Goal: Task Accomplishment & Management: Use online tool/utility

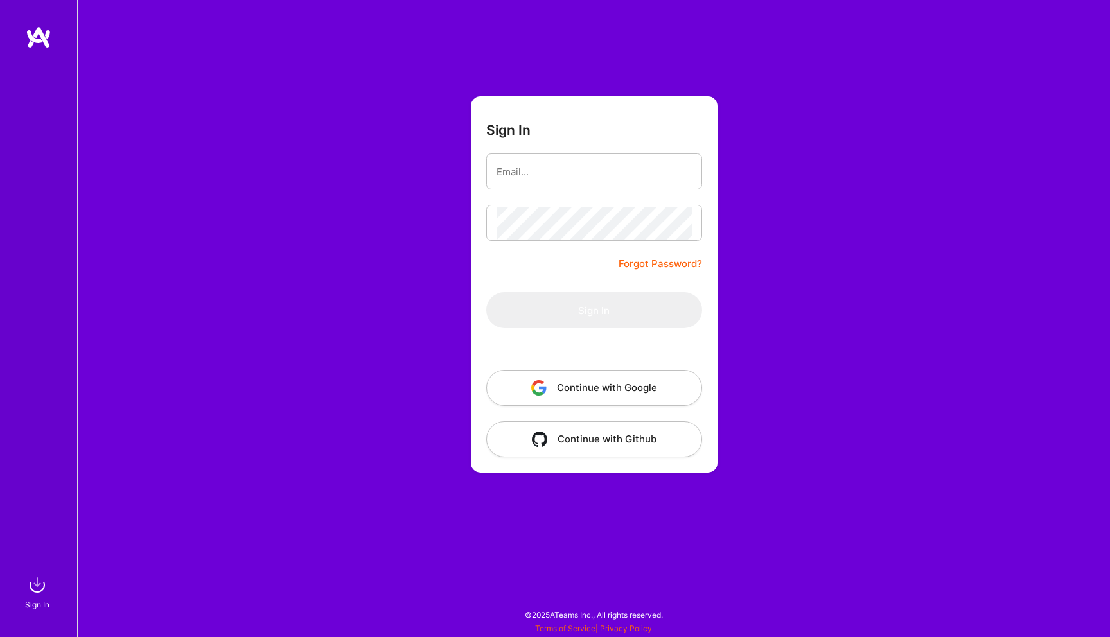
click at [561, 151] on form "Sign In Forgot Password? Sign In Continue with Google Continue with Github" at bounding box center [594, 284] width 247 height 376
click at [559, 168] on input "email" at bounding box center [593, 171] width 195 height 33
type input "[PERSON_NAME][EMAIL_ADDRESS][PERSON_NAME][DOMAIN_NAME]"
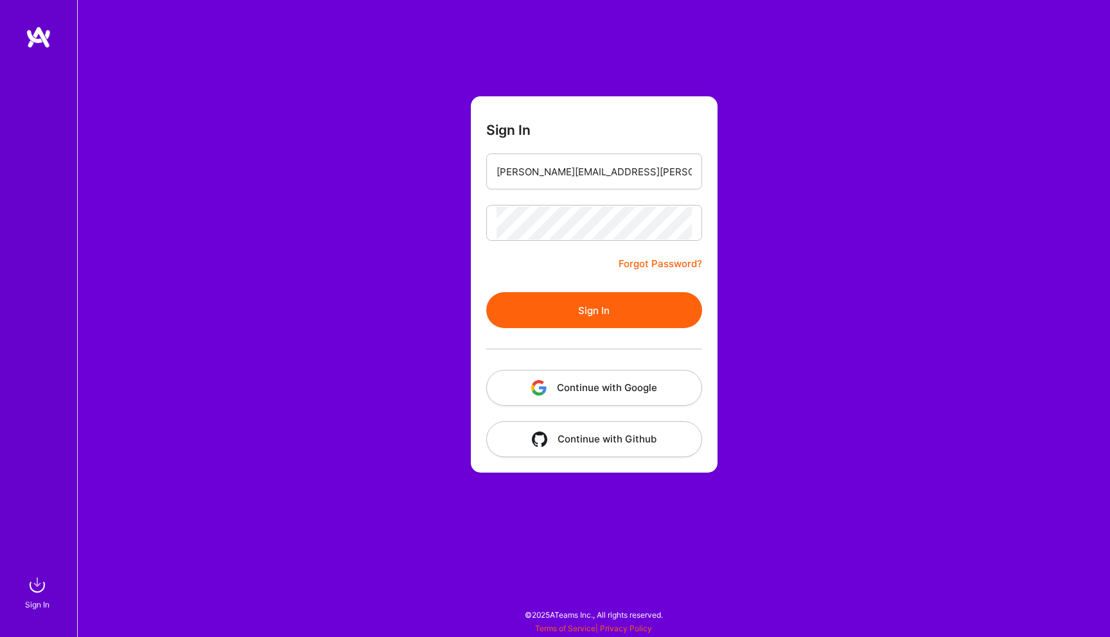
click at [601, 307] on button "Sign In" at bounding box center [594, 310] width 216 height 36
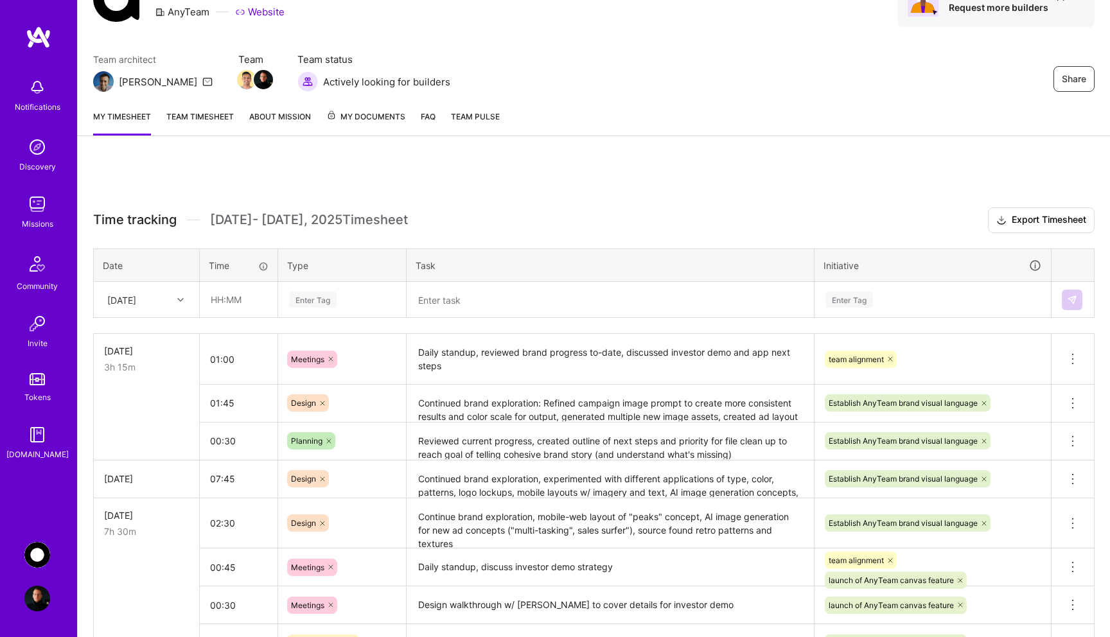
scroll to position [99, 0]
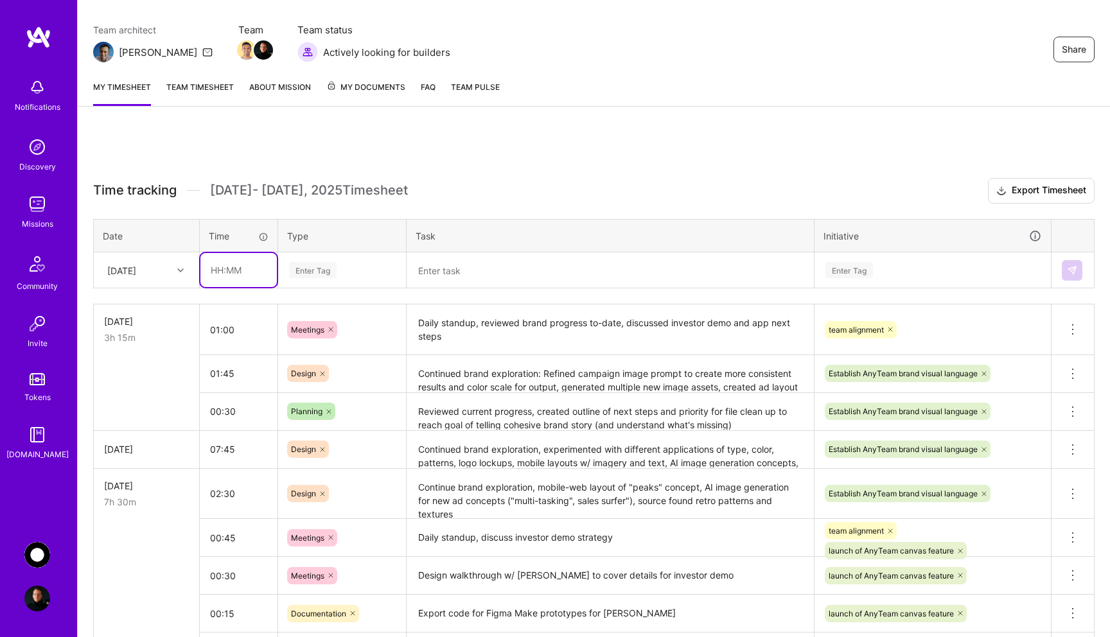
click at [241, 268] on input "text" at bounding box center [238, 270] width 76 height 34
type input "00:45"
click at [314, 270] on div "Enter Tag" at bounding box center [313, 270] width 48 height 20
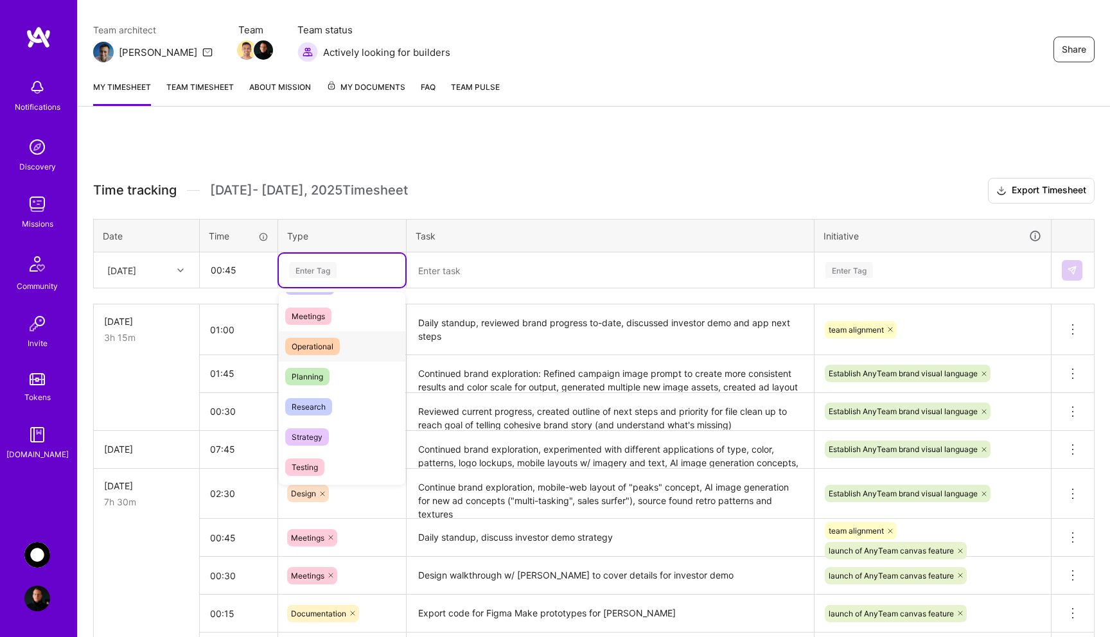
scroll to position [224, 0]
click at [333, 360] on div "Planning" at bounding box center [342, 360] width 127 height 30
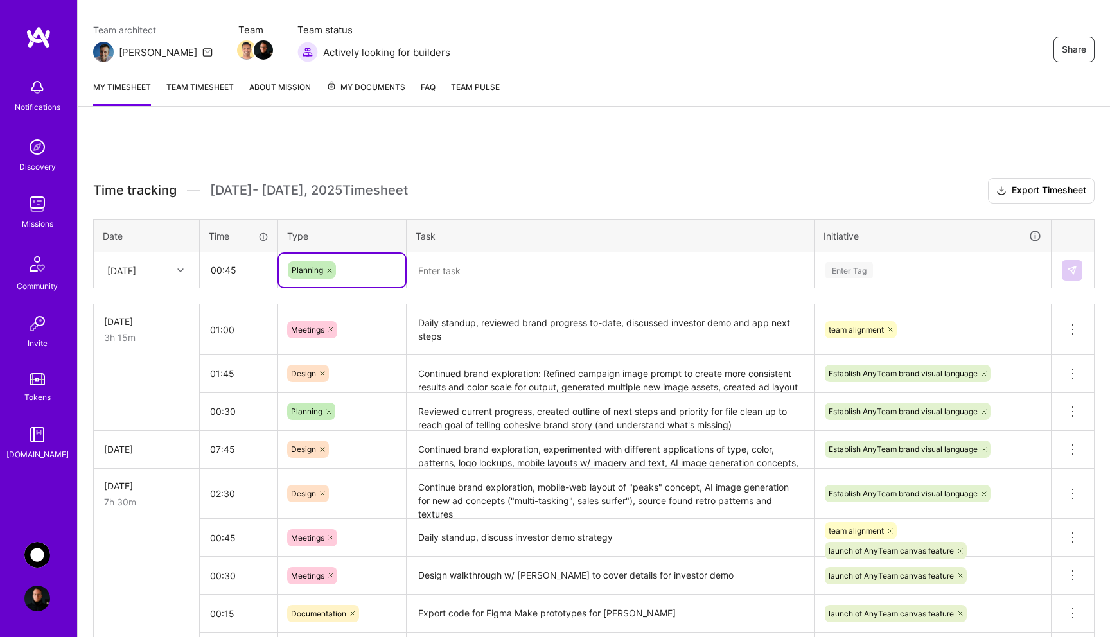
click at [448, 270] on textarea at bounding box center [610, 270] width 405 height 33
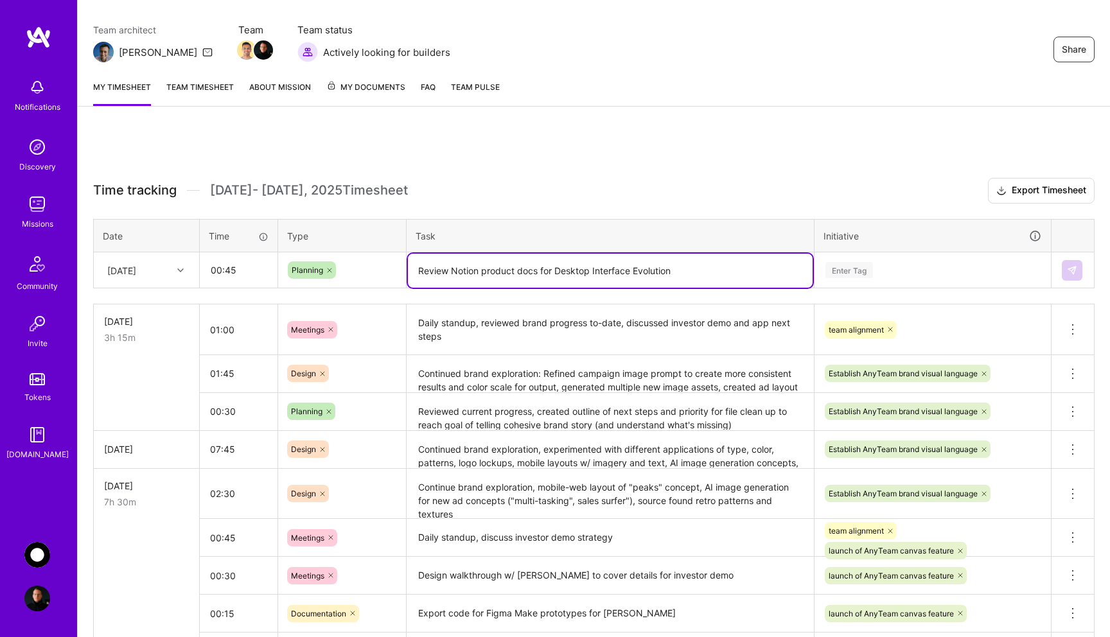
type textarea "Review Notion product docs for Desktop Interface Evolution"
click at [844, 268] on div "Enter Tag" at bounding box center [849, 270] width 48 height 20
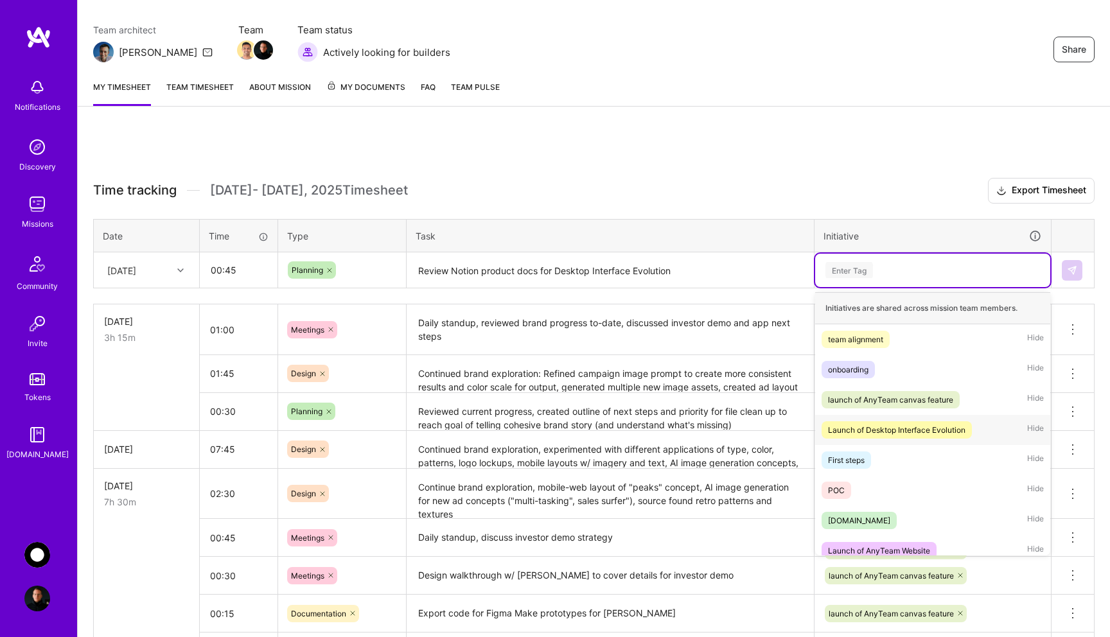
click at [917, 433] on div "Launch of Desktop Interface Evolution" at bounding box center [896, 429] width 137 height 13
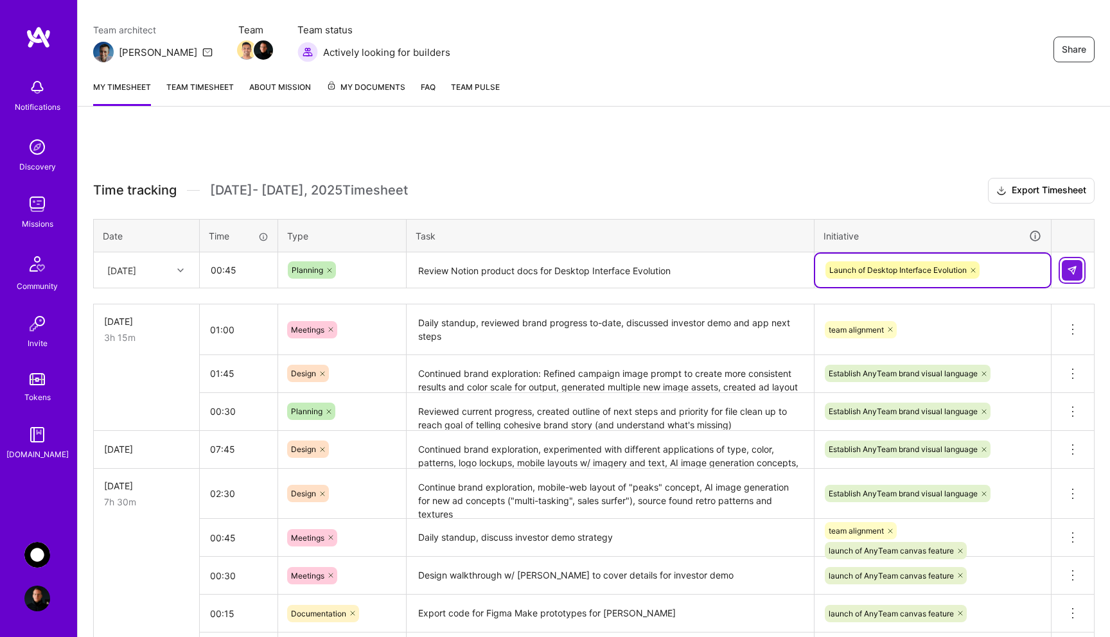
click at [1070, 275] on button at bounding box center [1072, 270] width 21 height 21
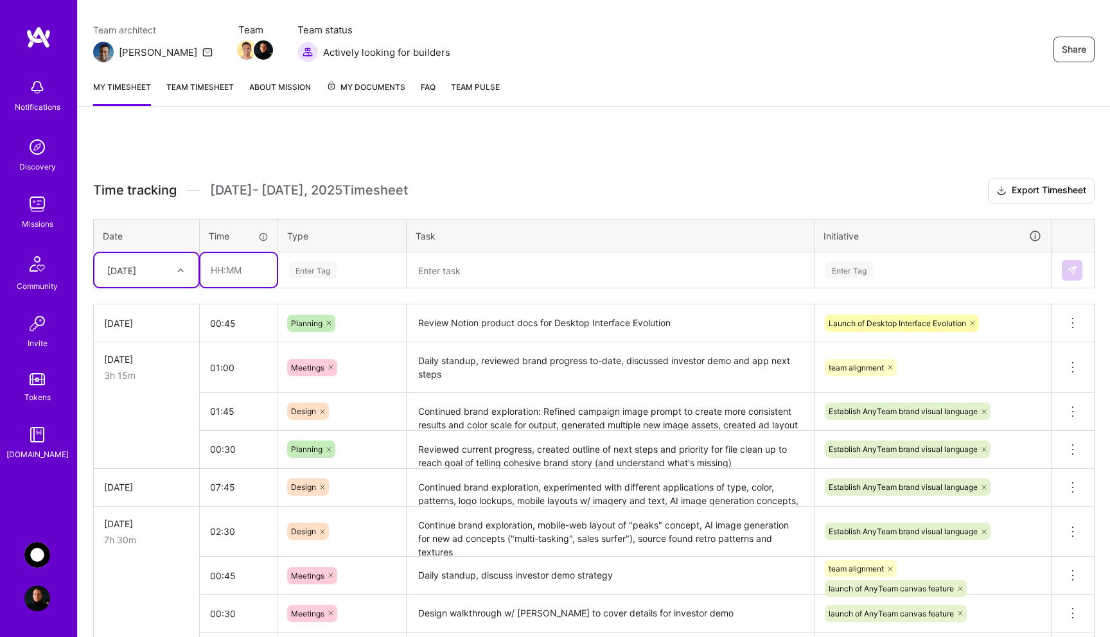
click at [237, 275] on input "text" at bounding box center [238, 270] width 76 height 34
type input "01:30"
click at [321, 273] on div "Enter Tag" at bounding box center [313, 270] width 48 height 20
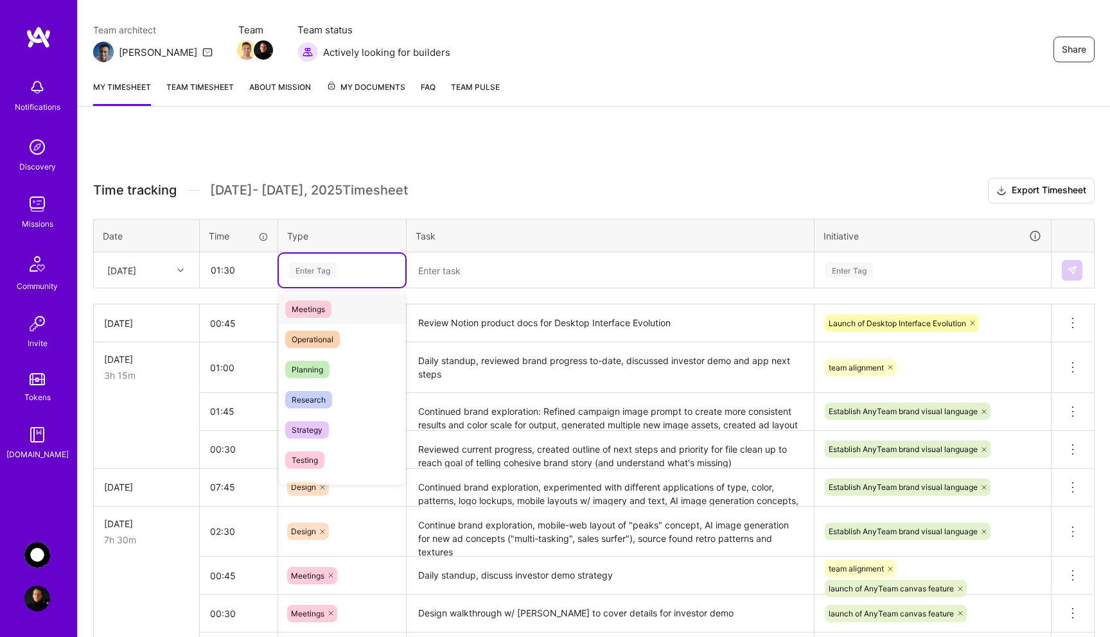
scroll to position [217, 0]
click at [342, 394] on div "Research" at bounding box center [342, 397] width 127 height 30
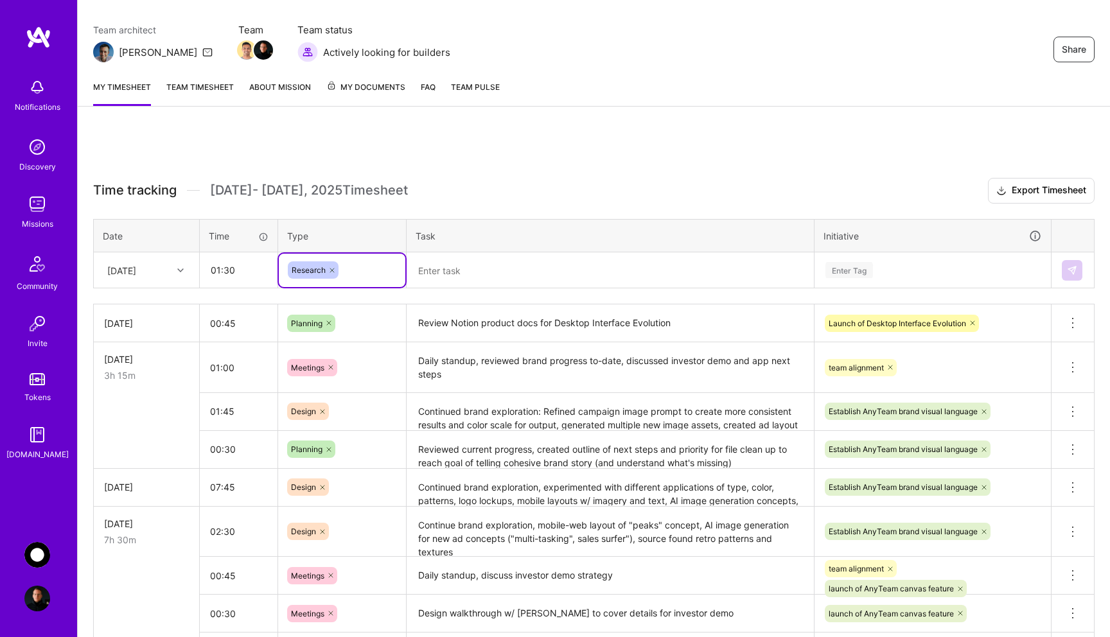
click at [461, 273] on textarea at bounding box center [610, 271] width 405 height 34
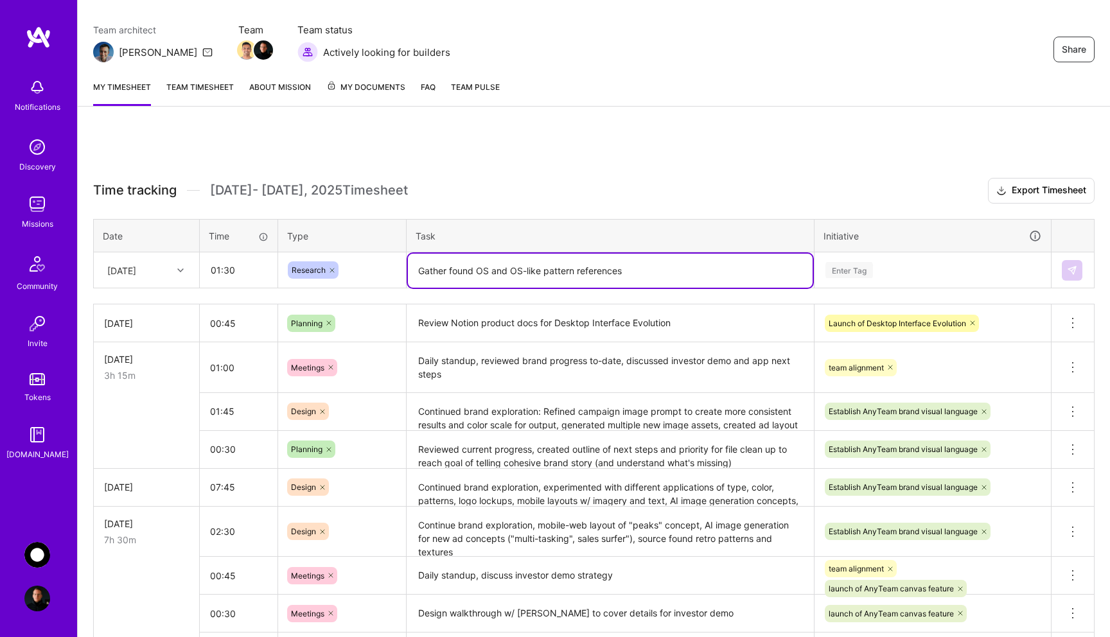
type textarea "Gather found OS and OS-like pattern references"
click at [848, 272] on div "Enter Tag" at bounding box center [849, 270] width 48 height 20
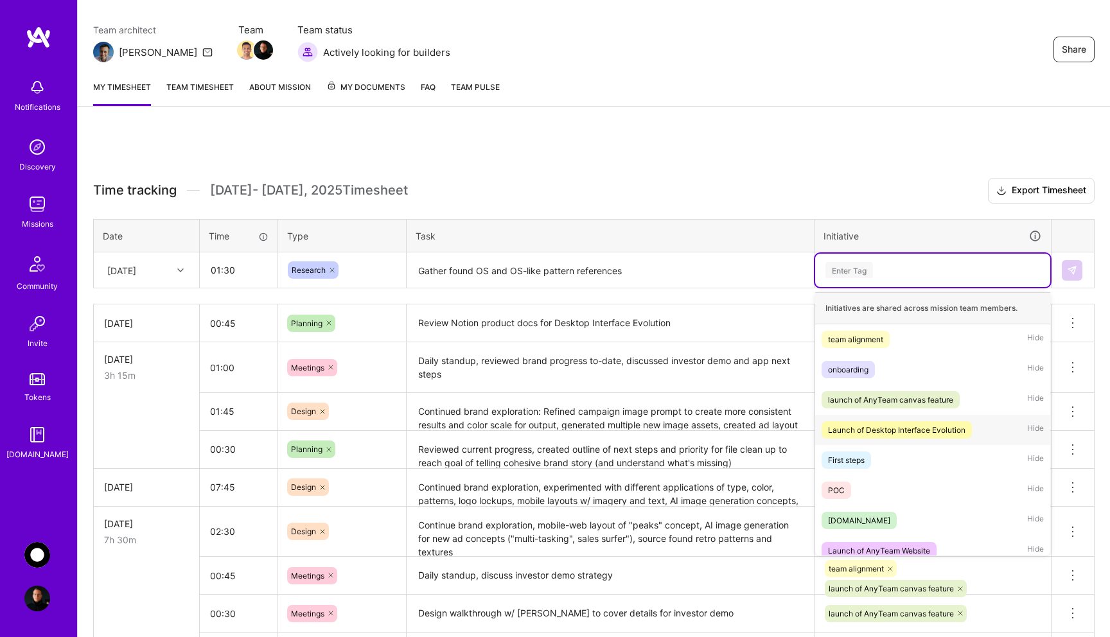
click at [904, 427] on div "Launch of Desktop Interface Evolution" at bounding box center [896, 429] width 137 height 13
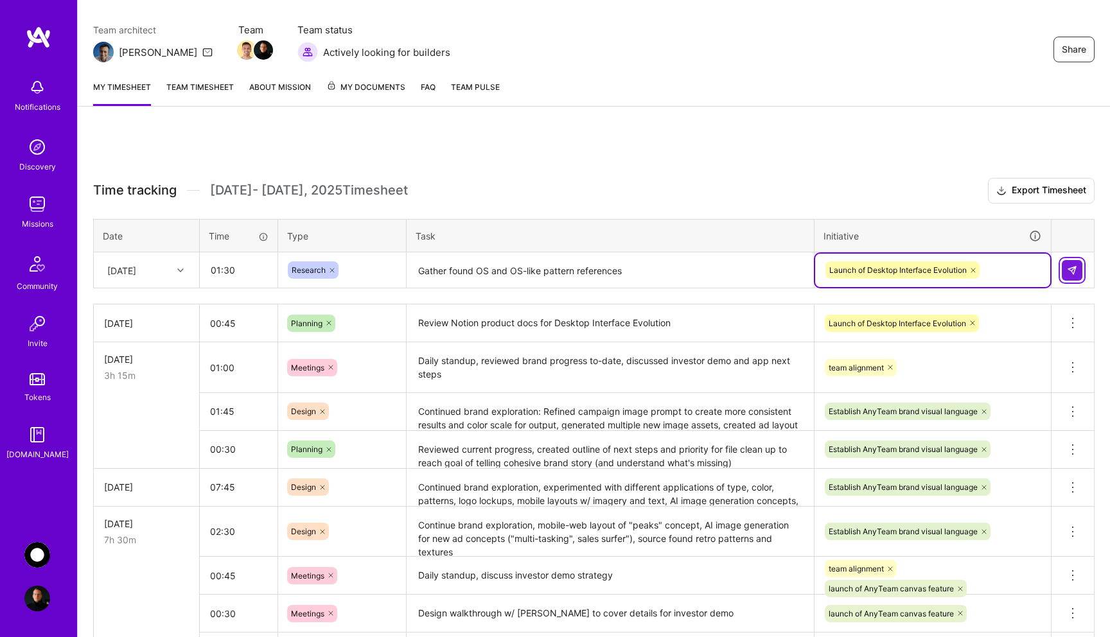
click at [1075, 272] on img at bounding box center [1072, 270] width 10 height 10
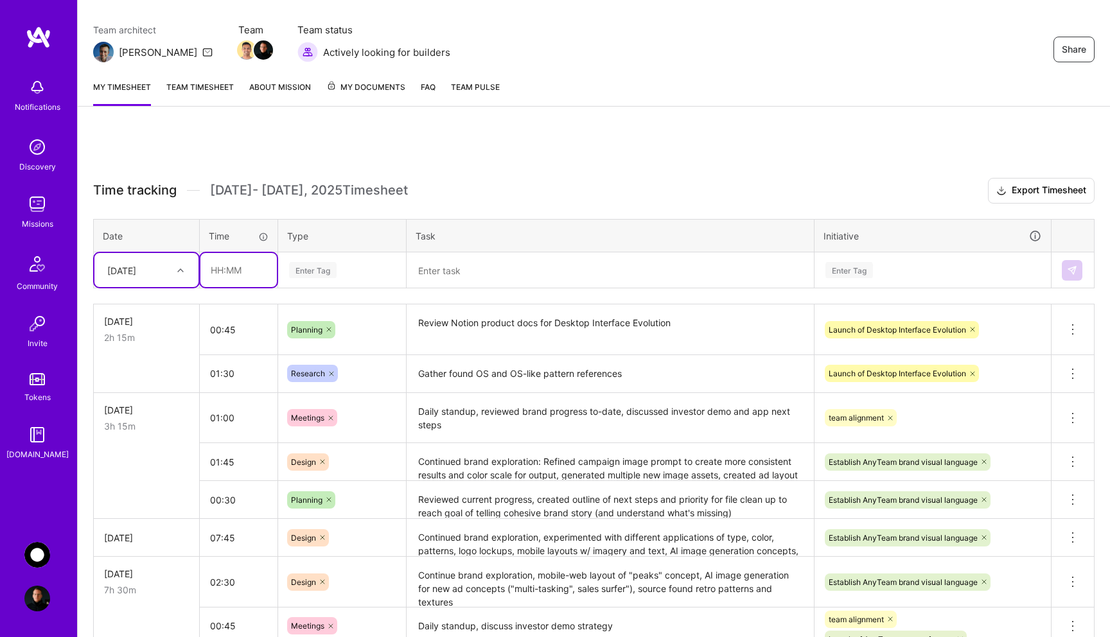
click at [235, 274] on input "text" at bounding box center [238, 270] width 76 height 34
type input "00:30"
click at [326, 271] on div "Enter Tag" at bounding box center [313, 270] width 48 height 20
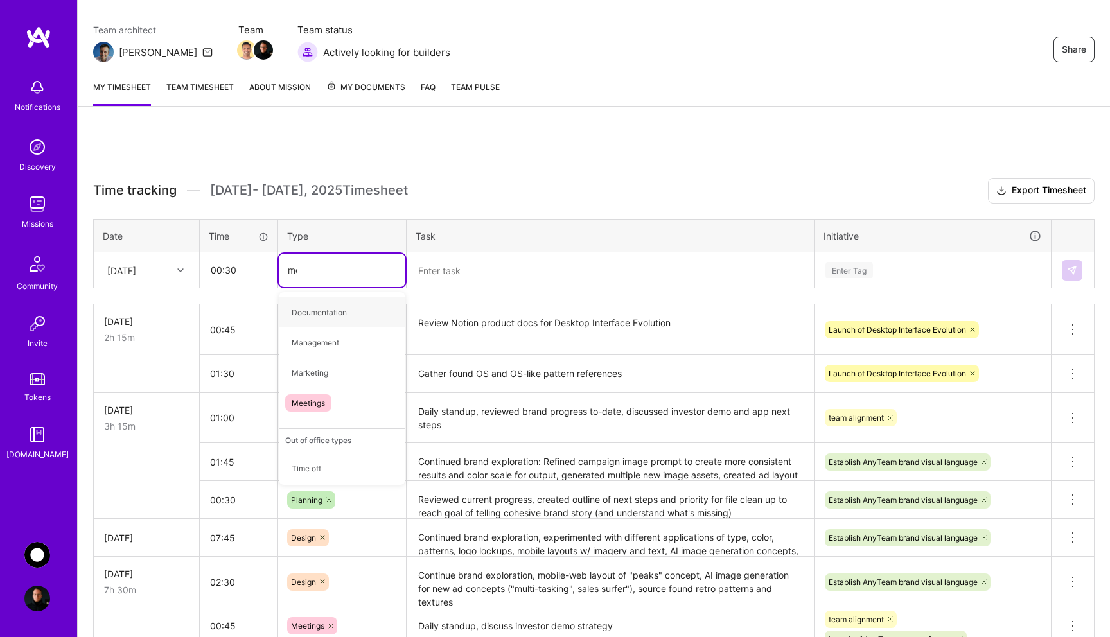
type input "mee"
click at [336, 310] on div "Meetings" at bounding box center [342, 312] width 127 height 30
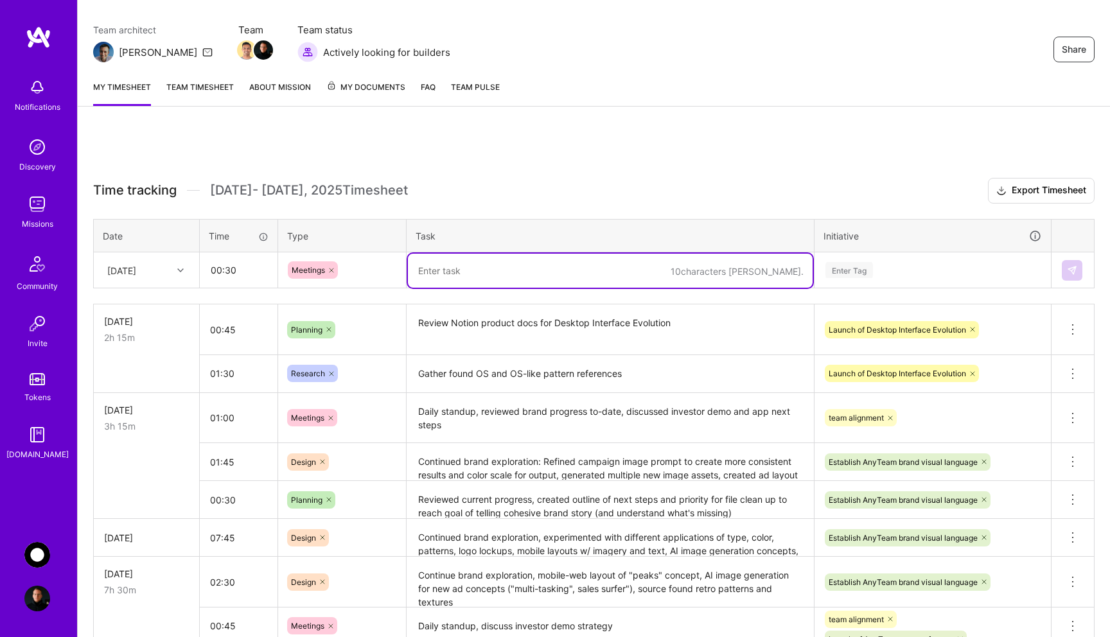
click at [468, 261] on textarea at bounding box center [610, 271] width 405 height 34
type textarea "Daily standup, discussed plans/targets for this week"
click at [835, 278] on div "Enter Tag" at bounding box center [932, 270] width 235 height 33
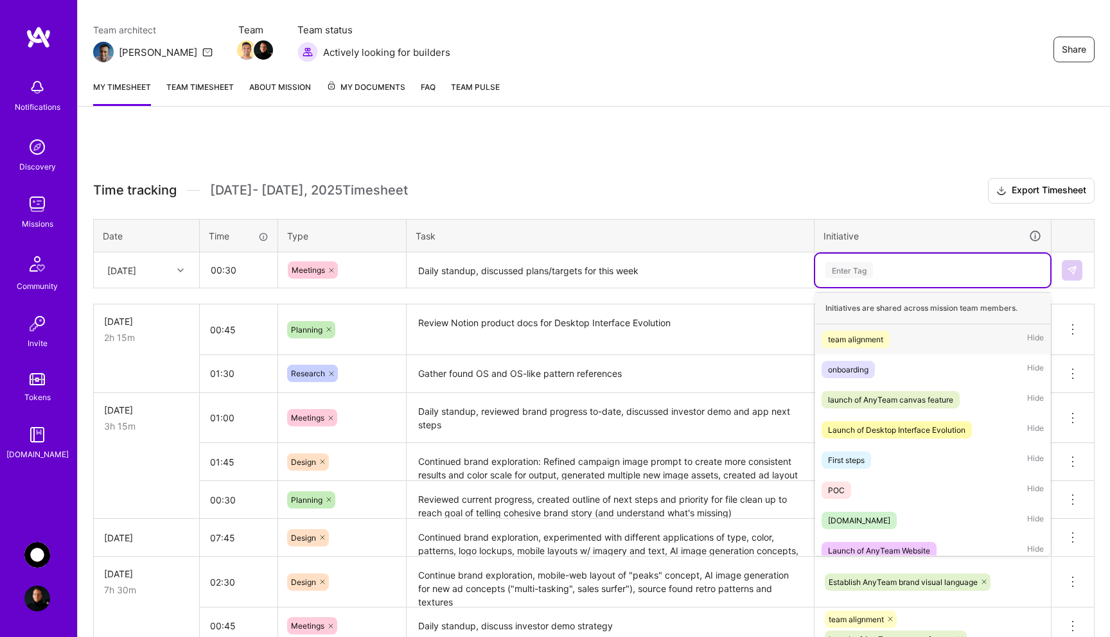
click at [868, 339] on div "team alignment" at bounding box center [855, 339] width 55 height 13
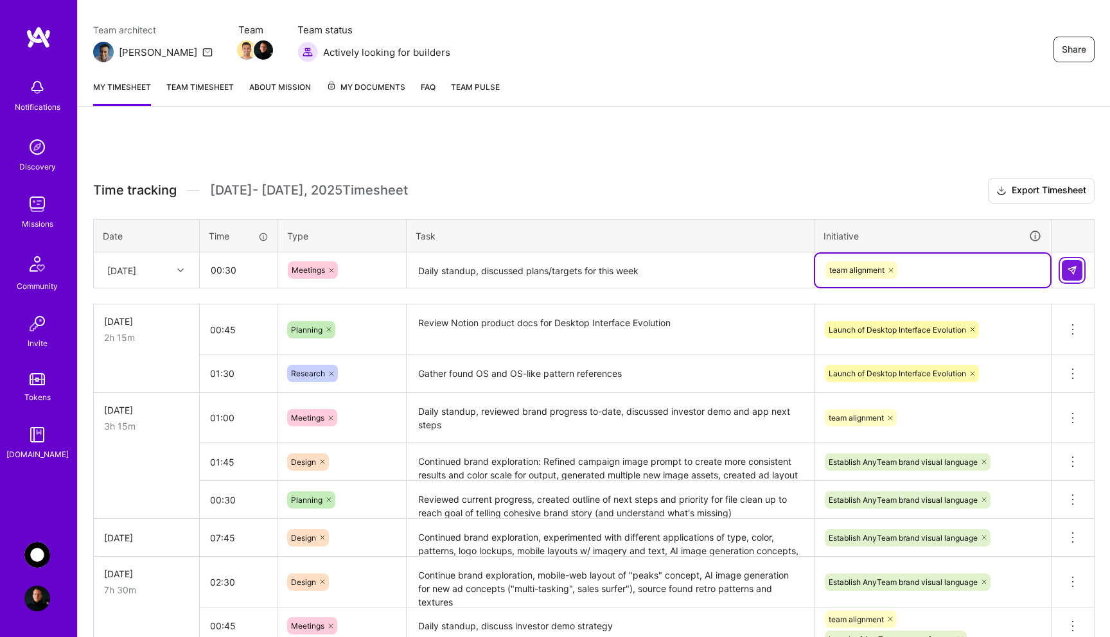
click at [1073, 274] on img at bounding box center [1072, 270] width 10 height 10
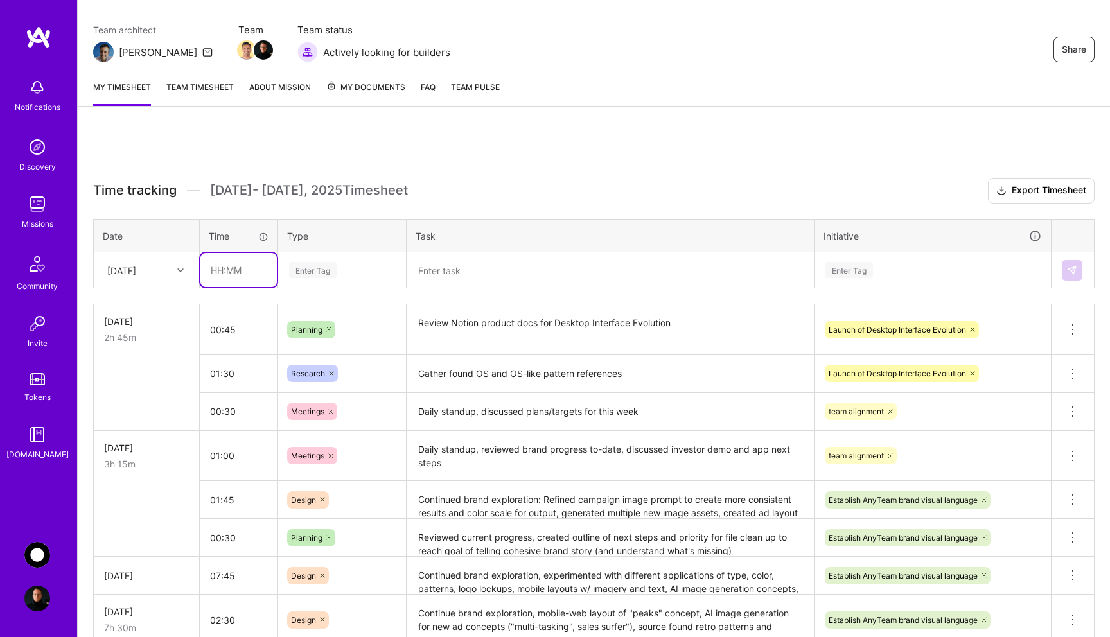
click at [242, 277] on input "text" at bounding box center [238, 270] width 76 height 34
type input "02:30"
click at [324, 276] on div "Enter Tag" at bounding box center [313, 270] width 48 height 20
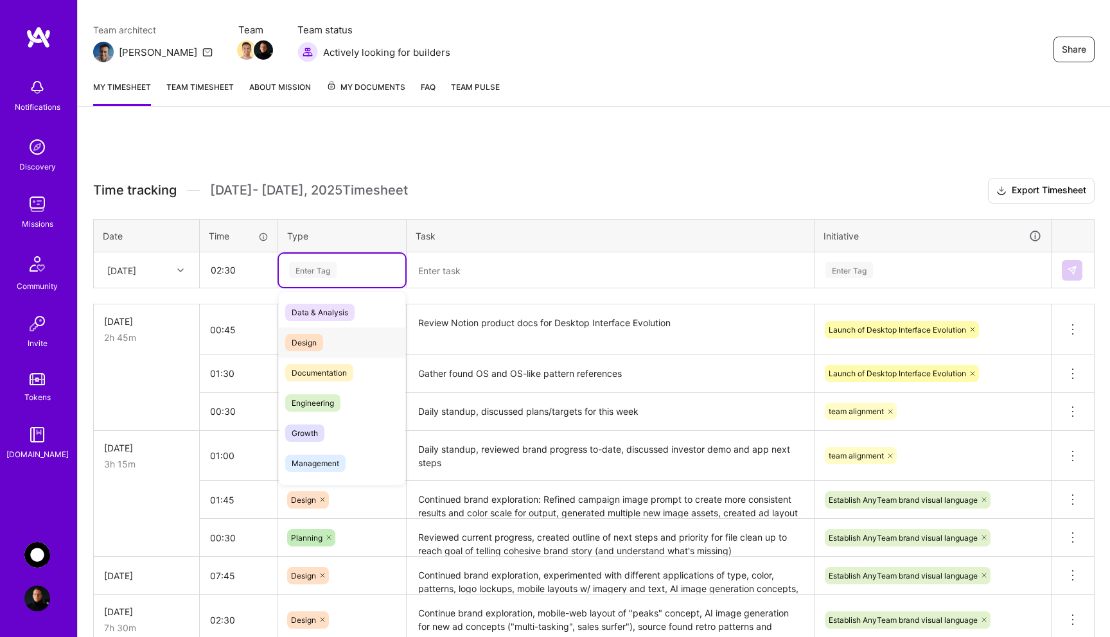
click at [326, 339] on div "Design" at bounding box center [342, 343] width 127 height 30
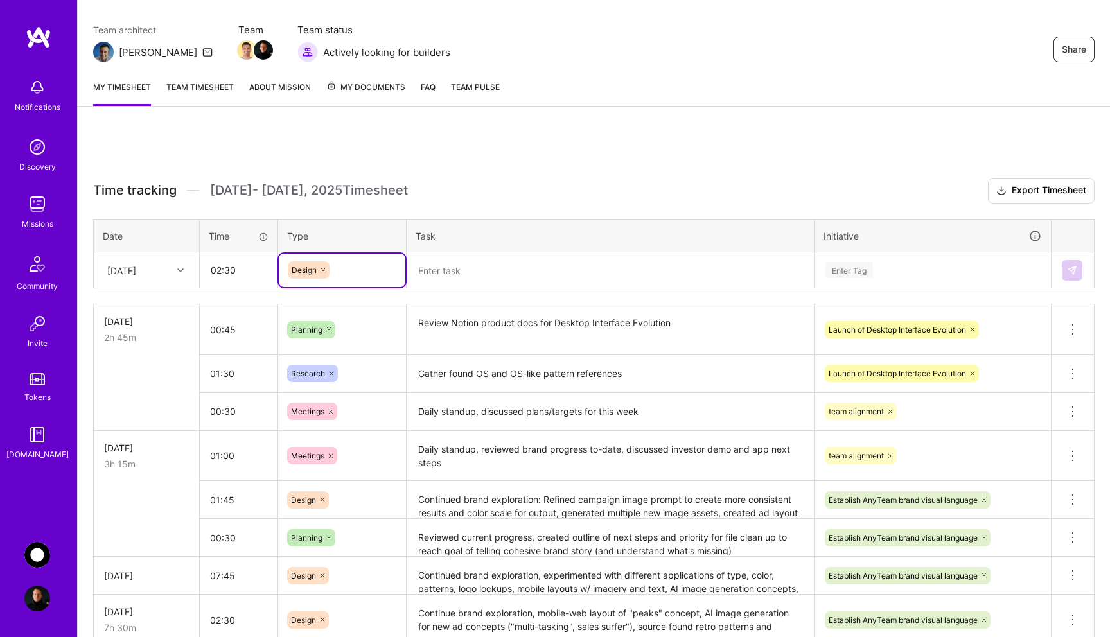
click at [450, 277] on textarea at bounding box center [610, 271] width 405 height 34
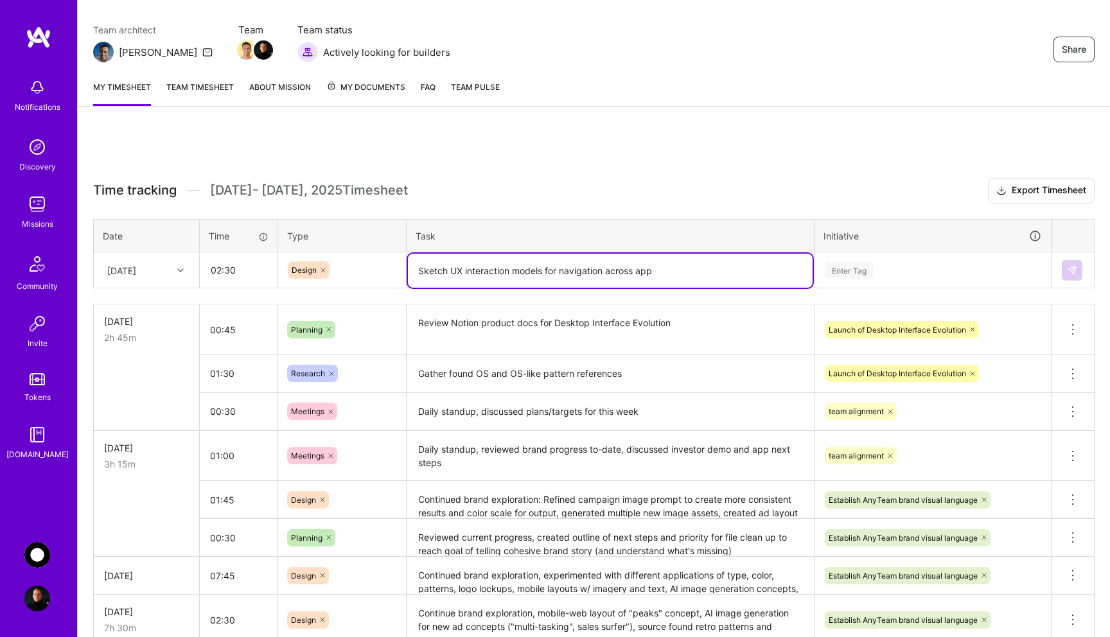
type textarea "Sketch UX interaction models for navigation across app"
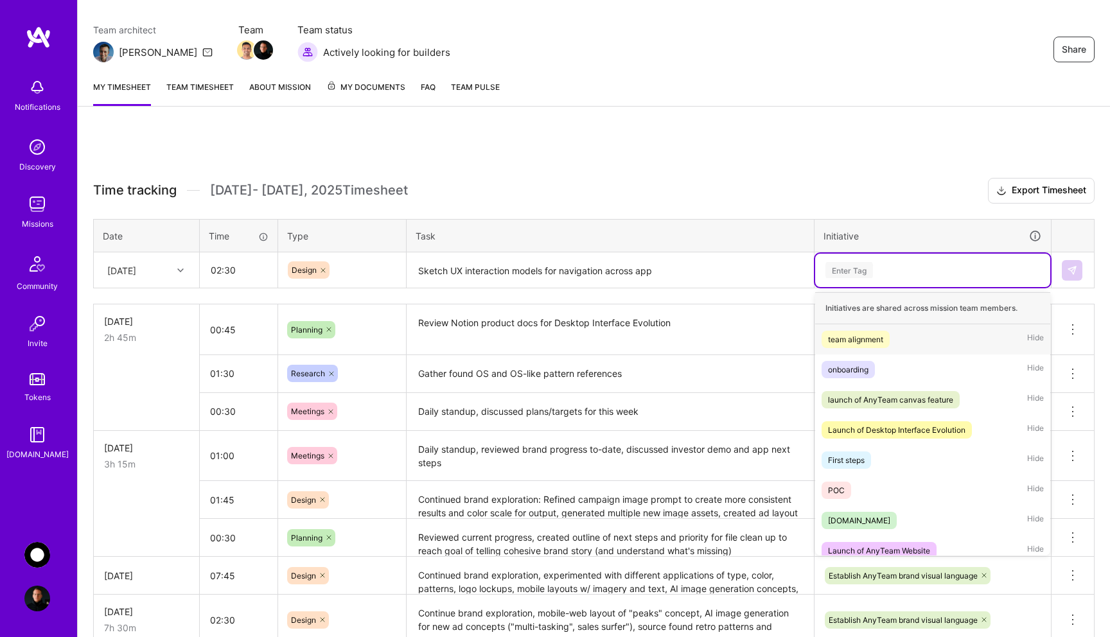
click at [841, 272] on div "Enter Tag" at bounding box center [849, 270] width 48 height 20
click at [916, 432] on div "Launch of Desktop Interface Evolution" at bounding box center [896, 429] width 137 height 13
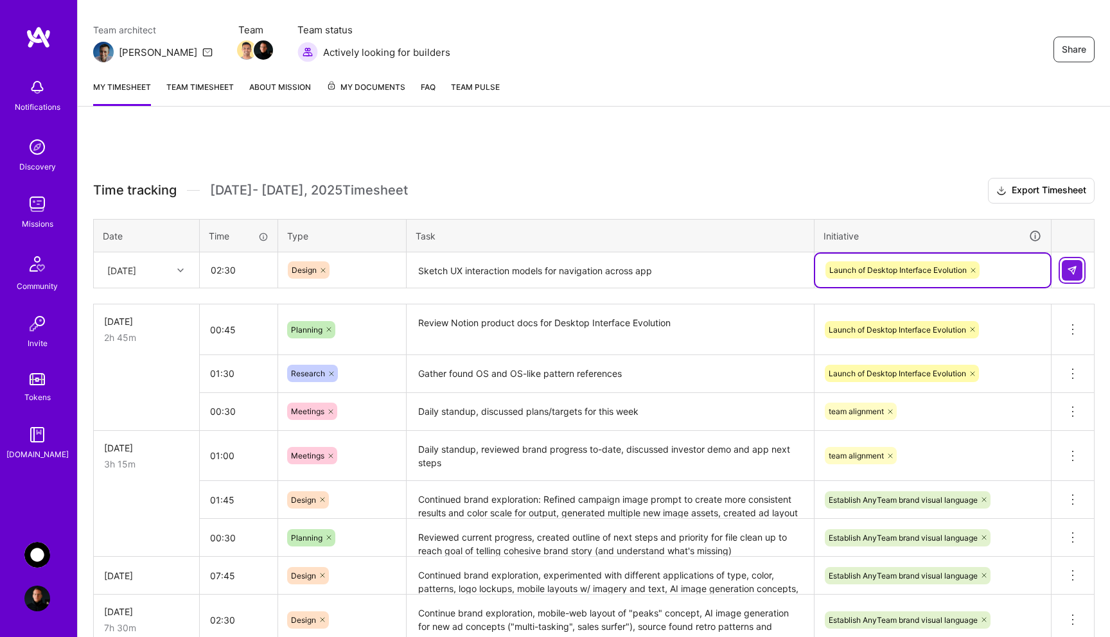
click at [1070, 273] on img at bounding box center [1072, 270] width 10 height 10
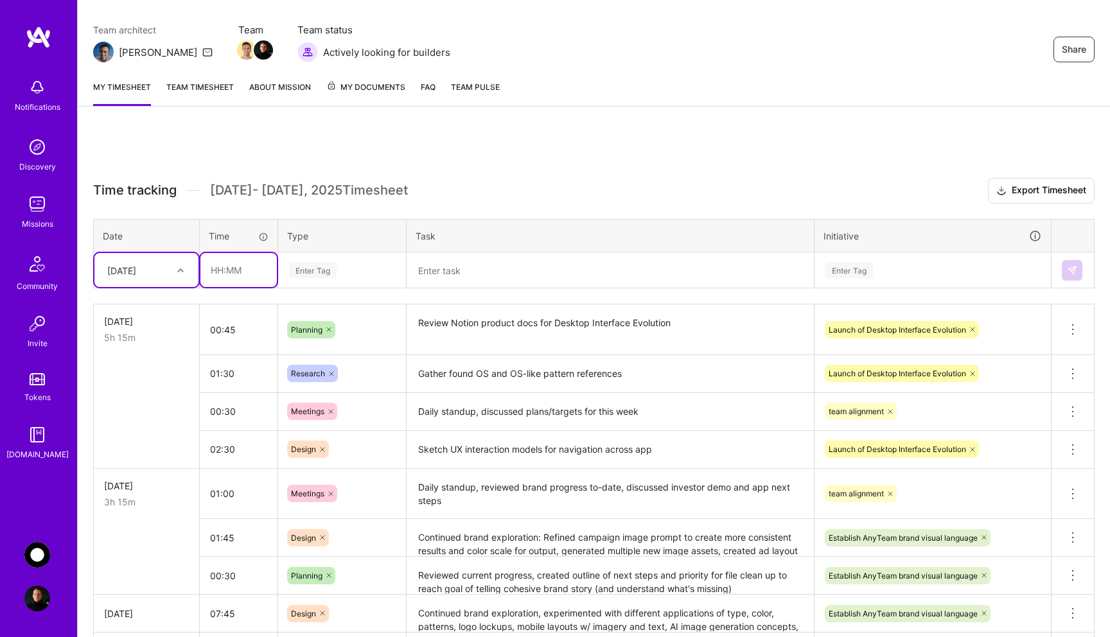
click at [243, 274] on input "text" at bounding box center [238, 270] width 76 height 34
type input "03:15"
click at [317, 267] on div "Enter Tag" at bounding box center [313, 270] width 48 height 20
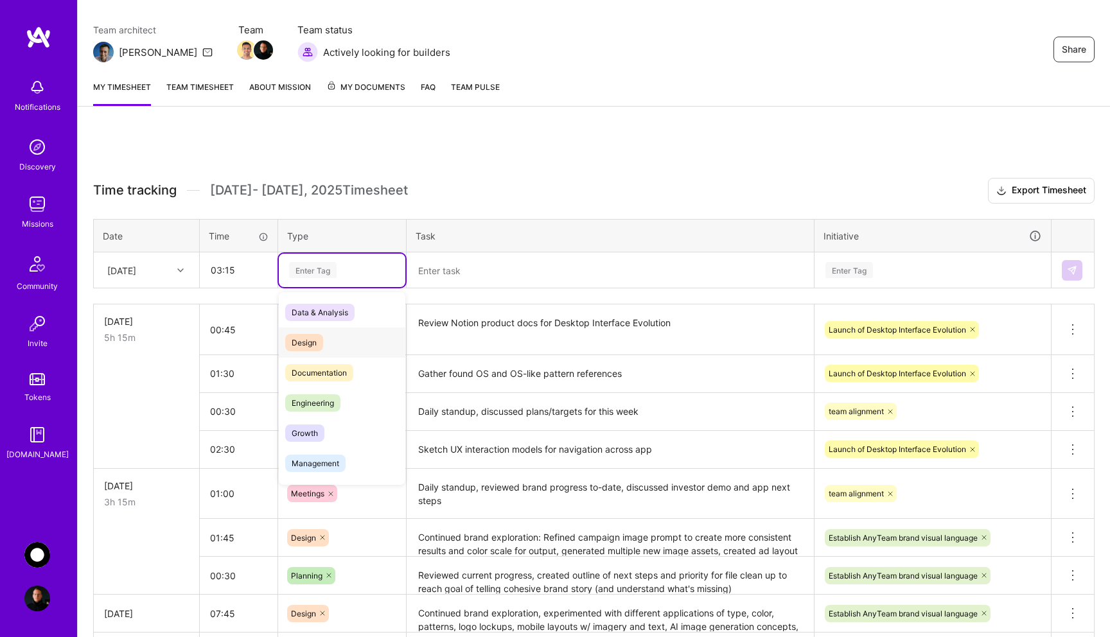
click at [338, 337] on div "Design" at bounding box center [342, 343] width 127 height 30
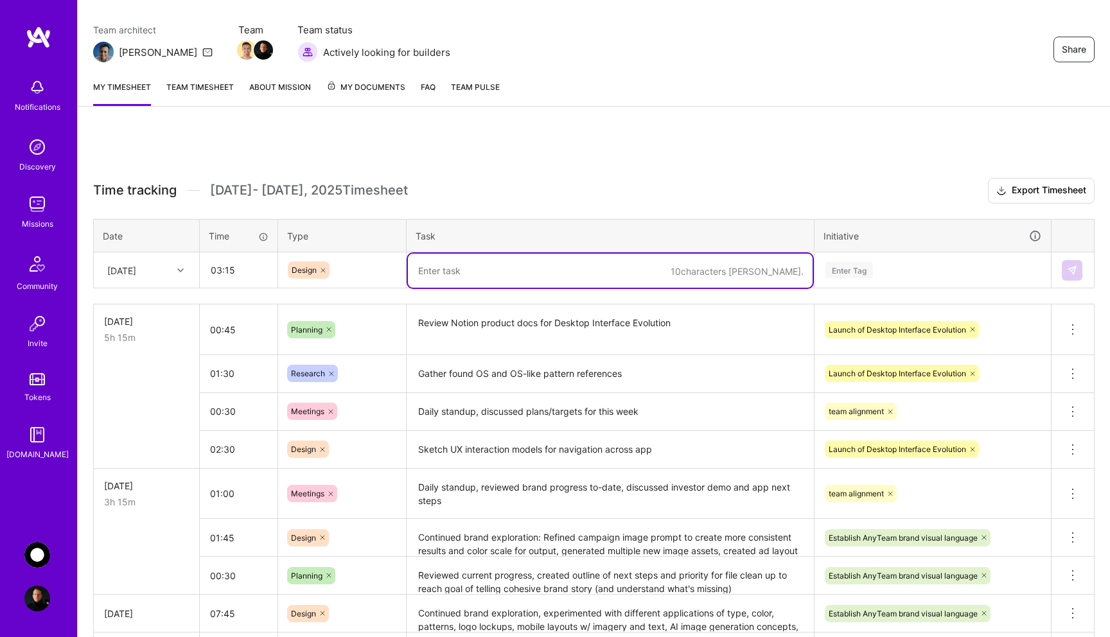
click at [450, 271] on textarea at bounding box center [610, 271] width 405 height 34
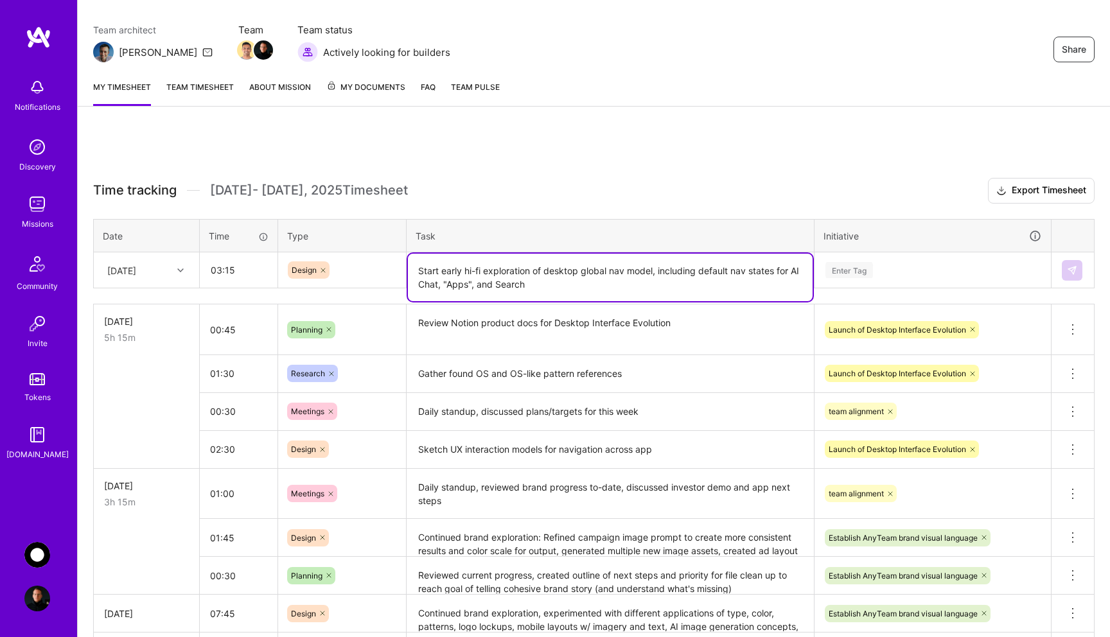
type textarea "Start early hi-fi exploration of desktop global nav model, including default na…"
click at [881, 274] on div "Enter Tag" at bounding box center [932, 270] width 217 height 16
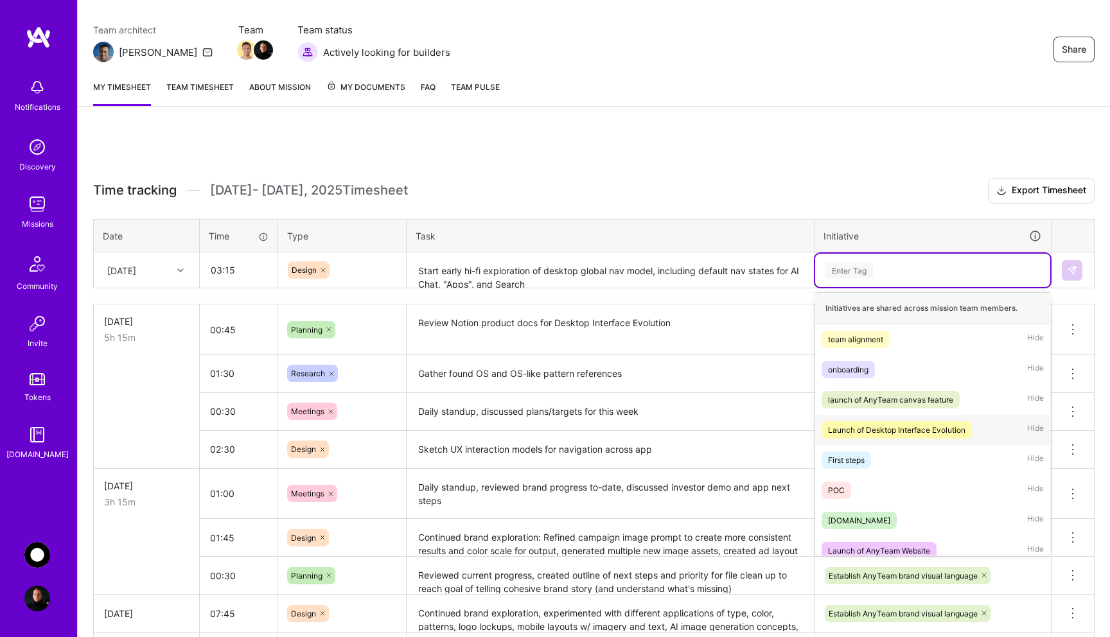
click at [911, 423] on div "Launch of Desktop Interface Evolution" at bounding box center [896, 429] width 137 height 13
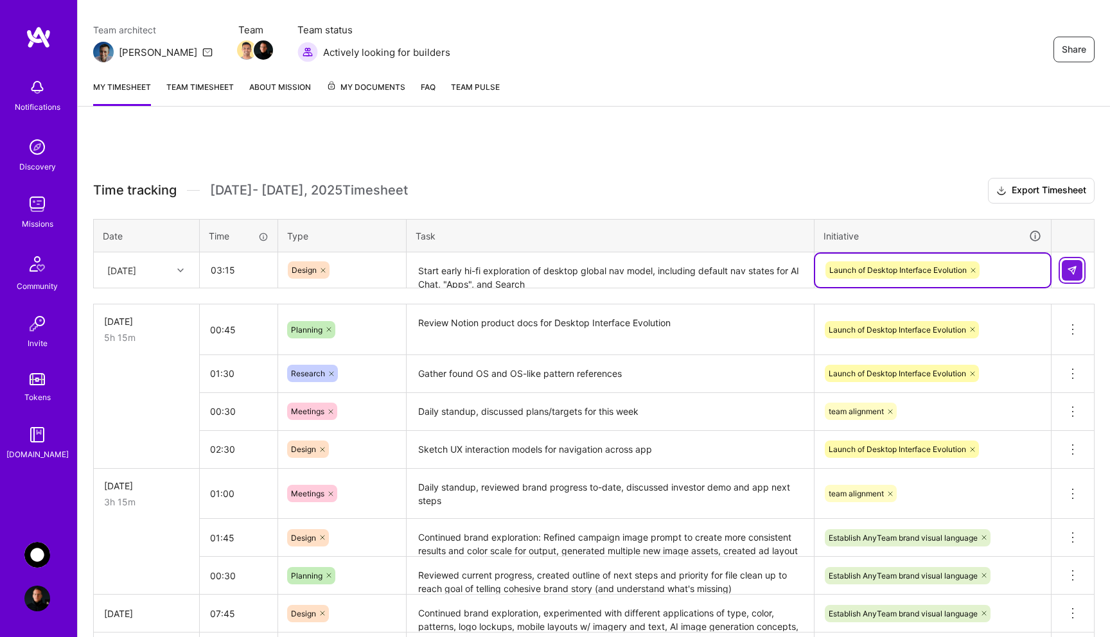
click at [1075, 274] on img at bounding box center [1072, 270] width 10 height 10
